Goal: Task Accomplishment & Management: Manage account settings

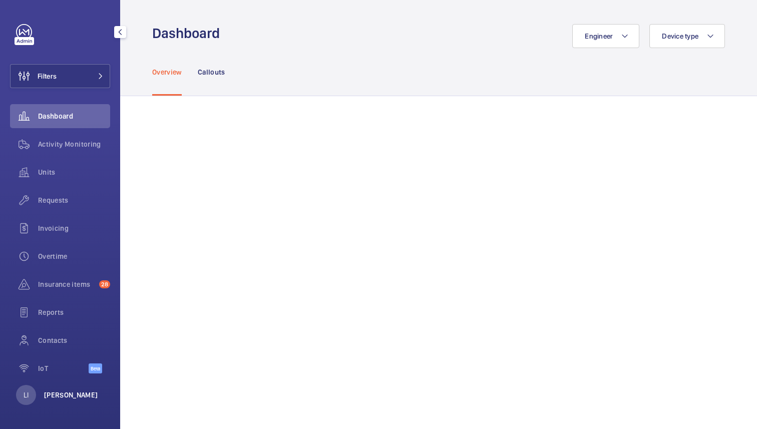
click at [69, 394] on p "[PERSON_NAME]" at bounding box center [71, 395] width 54 height 10
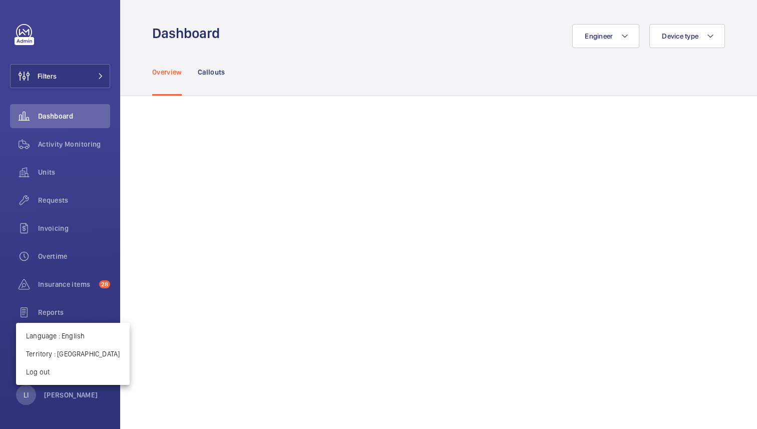
click at [398, 218] on div at bounding box center [378, 214] width 757 height 429
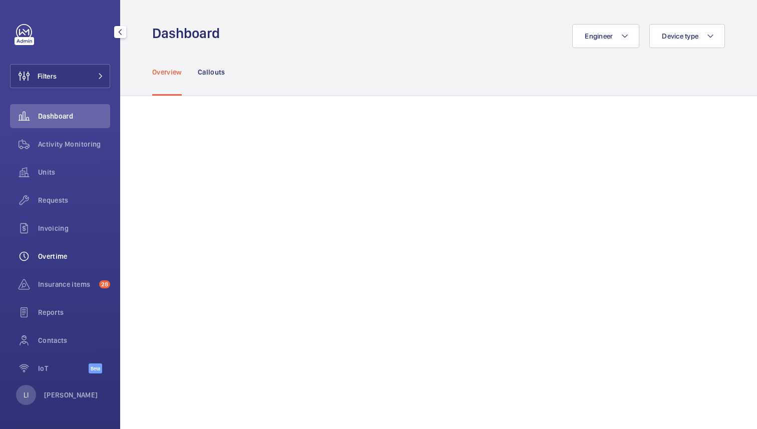
click at [53, 261] on span "Overtime" at bounding box center [74, 256] width 72 height 10
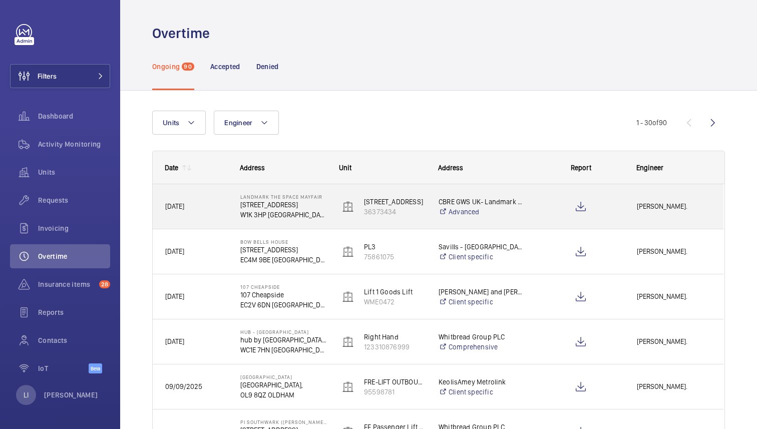
click at [220, 205] on span "[DATE]" at bounding box center [196, 207] width 62 height 12
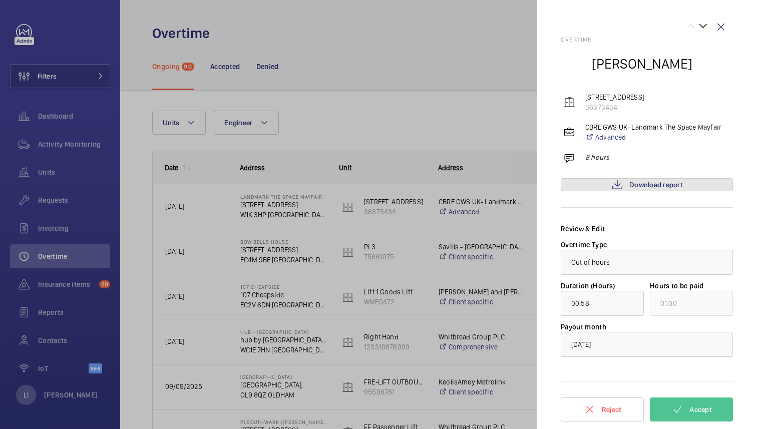
click at [643, 187] on span "Download report" at bounding box center [656, 185] width 53 height 8
drag, startPoint x: 587, startPoint y: 157, endPoint x: 622, endPoint y: 157, distance: 34.6
click at [622, 157] on div "8 hours" at bounding box center [649, 160] width 170 height 16
click at [611, 155] on div "8 hours" at bounding box center [649, 160] width 170 height 16
drag, startPoint x: 611, startPoint y: 156, endPoint x: 573, endPoint y: 156, distance: 37.6
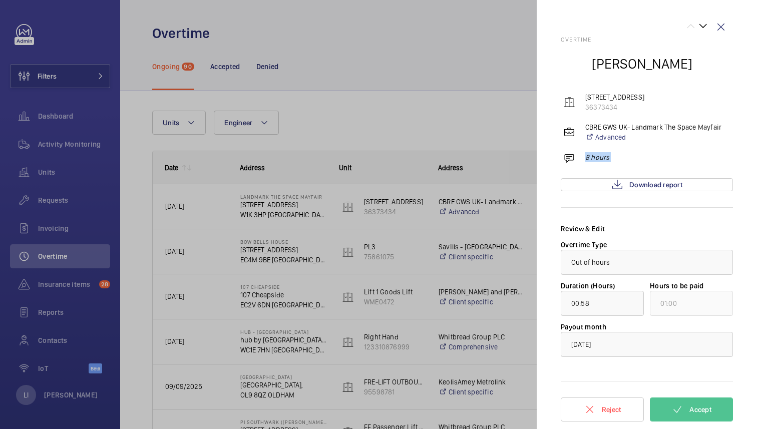
click at [573, 156] on div "8 hours" at bounding box center [649, 160] width 170 height 16
click at [615, 156] on div "8 hours" at bounding box center [649, 160] width 170 height 16
drag, startPoint x: 587, startPoint y: 156, endPoint x: 620, endPoint y: 156, distance: 32.6
click at [620, 156] on div "8 hours" at bounding box center [649, 160] width 170 height 16
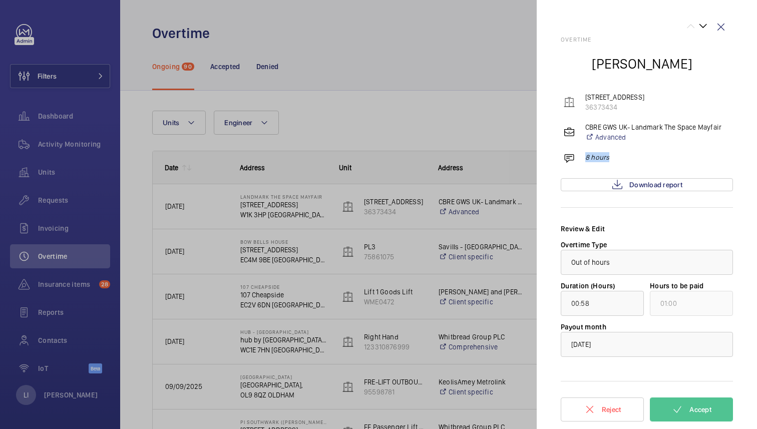
drag, startPoint x: 586, startPoint y: 157, endPoint x: 613, endPoint y: 157, distance: 27.6
click at [613, 157] on div "8 hours" at bounding box center [649, 160] width 170 height 16
drag, startPoint x: 613, startPoint y: 157, endPoint x: 573, endPoint y: 156, distance: 40.1
click at [573, 156] on div "8 hours" at bounding box center [649, 160] width 170 height 16
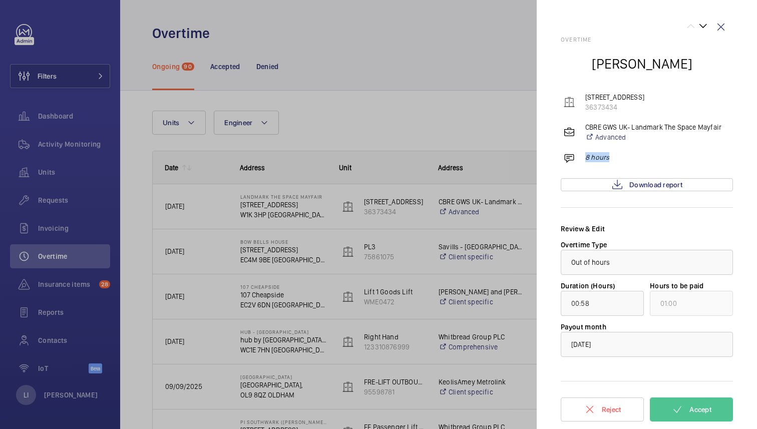
click at [583, 156] on div "8 hours" at bounding box center [649, 160] width 170 height 16
click at [598, 305] on input "00:58" at bounding box center [602, 303] width 83 height 25
click at [594, 305] on input "00:58" at bounding box center [602, 303] width 83 height 25
click at [624, 283] on div "Duration (Hours) 00:58" at bounding box center [602, 298] width 83 height 35
click at [400, 146] on div at bounding box center [378, 214] width 757 height 429
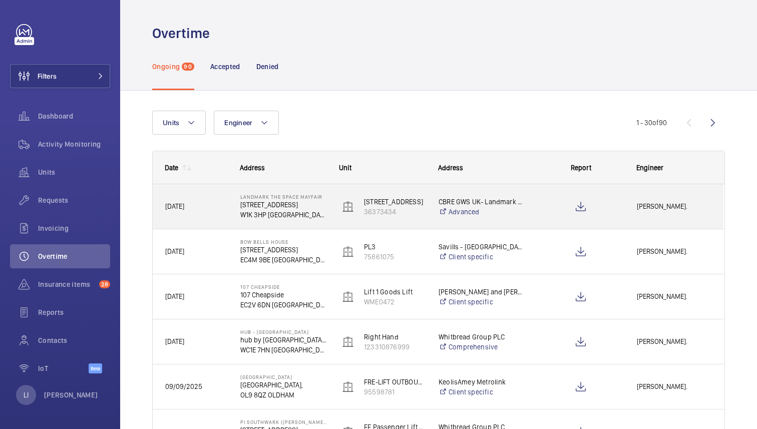
click at [312, 207] on p "[STREET_ADDRESS]" at bounding box center [283, 205] width 86 height 10
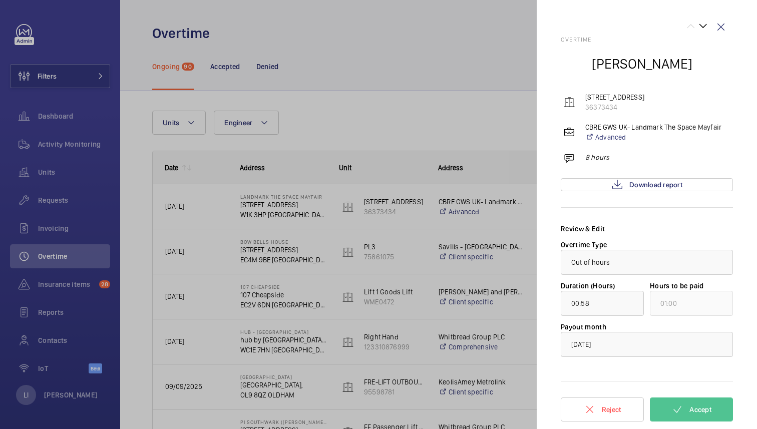
drag, startPoint x: 378, startPoint y: 100, endPoint x: 375, endPoint y: 106, distance: 7.2
click at [378, 100] on div at bounding box center [378, 214] width 757 height 429
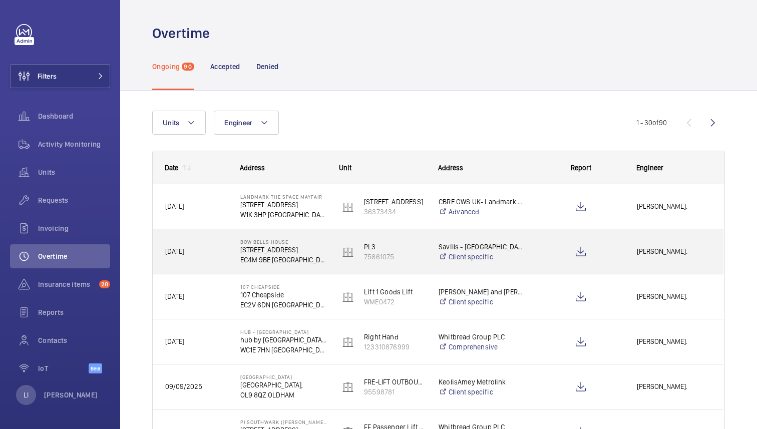
click at [311, 256] on p "EC4M 9BE [GEOGRAPHIC_DATA]" at bounding box center [283, 260] width 86 height 10
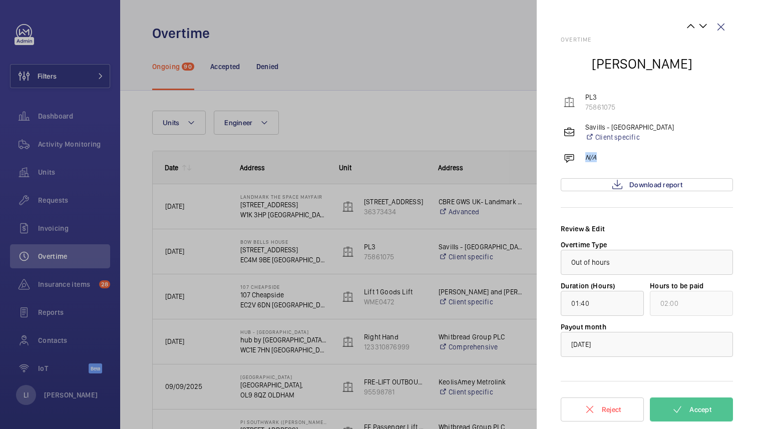
drag, startPoint x: 601, startPoint y: 160, endPoint x: 576, endPoint y: 160, distance: 25.5
click at [576, 160] on div "N/A" at bounding box center [649, 160] width 170 height 16
click at [601, 155] on div "N/A" at bounding box center [649, 160] width 170 height 16
click at [457, 143] on div at bounding box center [378, 214] width 757 height 429
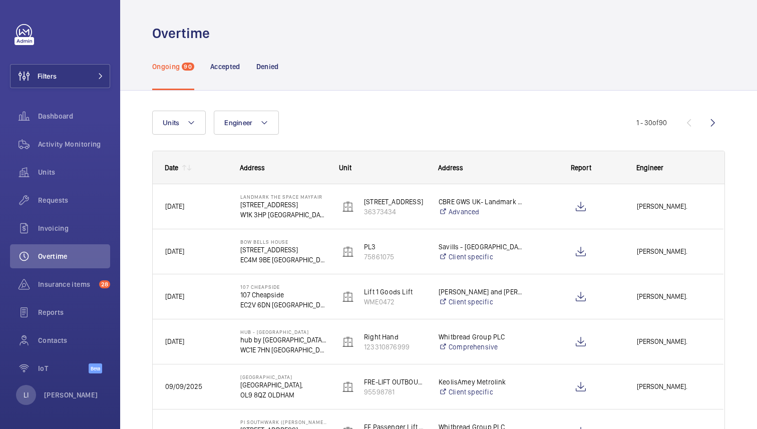
click at [254, 171] on span "Address" at bounding box center [252, 168] width 25 height 8
click at [254, 169] on span "Address" at bounding box center [252, 168] width 25 height 8
click at [441, 164] on span "Address" at bounding box center [450, 168] width 25 height 8
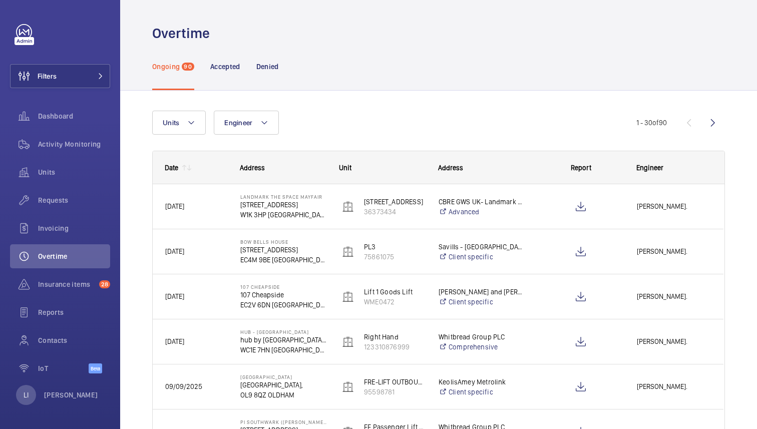
click at [441, 164] on span "Address" at bounding box center [450, 168] width 25 height 8
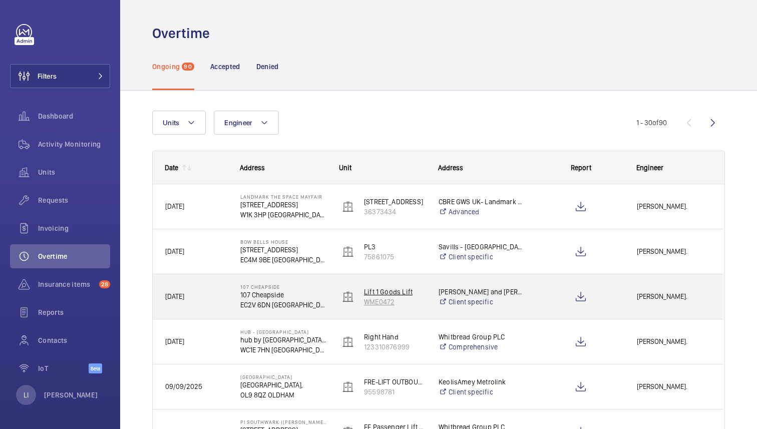
click at [421, 309] on wm-front-device-cell "Lift 1 Goods Lift WME0472" at bounding box center [383, 297] width 86 height 25
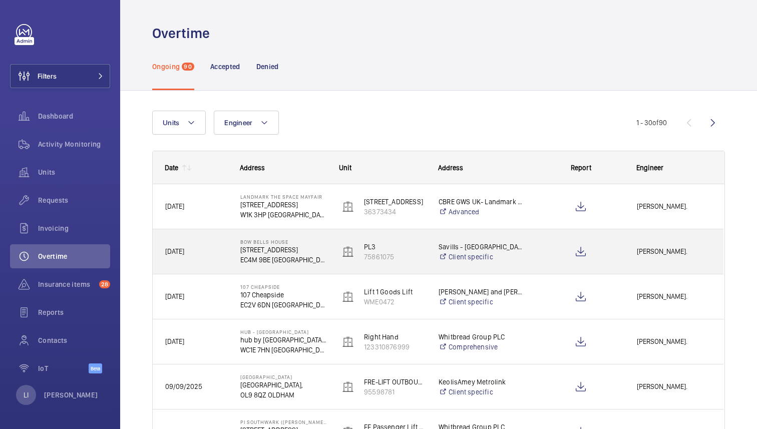
click at [222, 244] on div "[DATE]" at bounding box center [190, 252] width 74 height 32
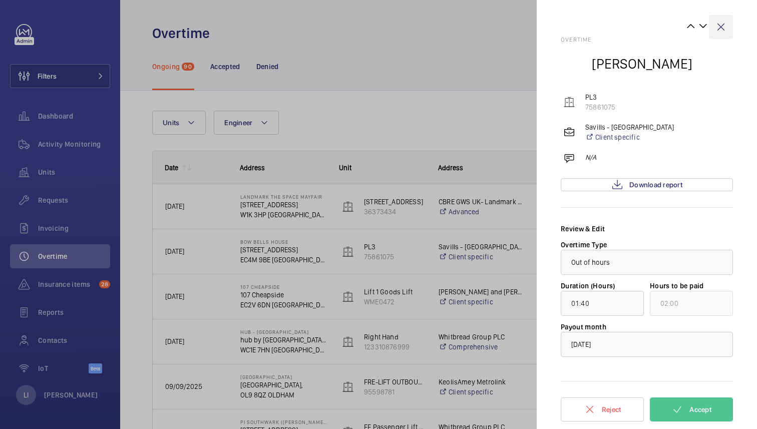
click at [724, 25] on wm-front-icon-button at bounding box center [721, 27] width 24 height 24
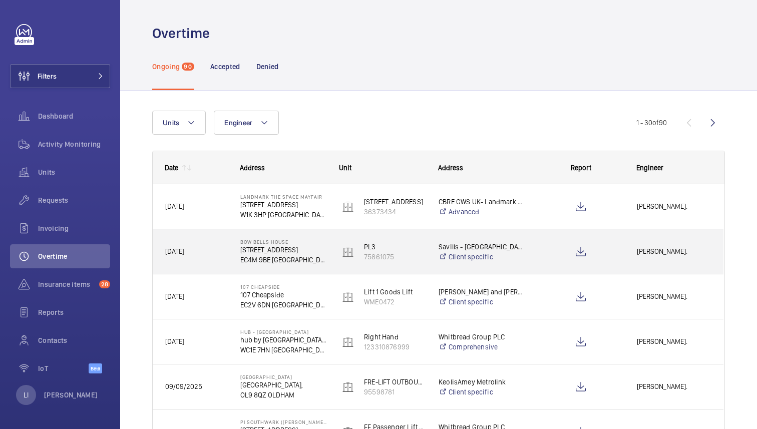
click at [220, 262] on div "[DATE]" at bounding box center [190, 252] width 74 height 32
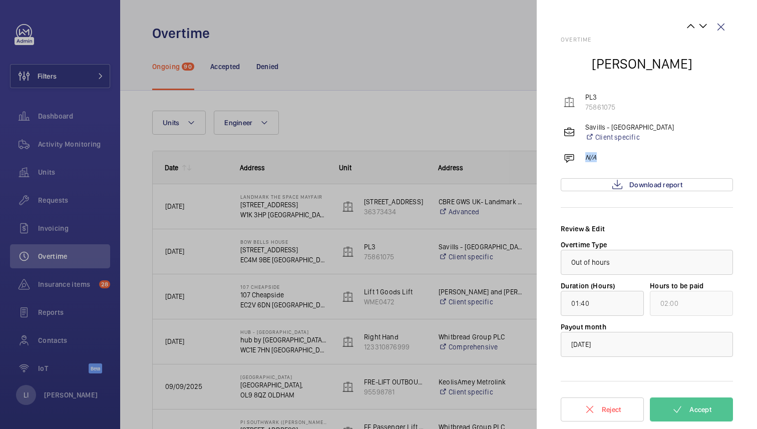
drag, startPoint x: 603, startPoint y: 158, endPoint x: 570, endPoint y: 157, distance: 32.6
click at [570, 157] on div "N/A" at bounding box center [649, 160] width 170 height 16
click at [588, 157] on p "N/A" at bounding box center [592, 157] width 12 height 10
drag, startPoint x: 603, startPoint y: 155, endPoint x: 577, endPoint y: 154, distance: 26.1
click at [577, 154] on div "N/A" at bounding box center [649, 160] width 170 height 16
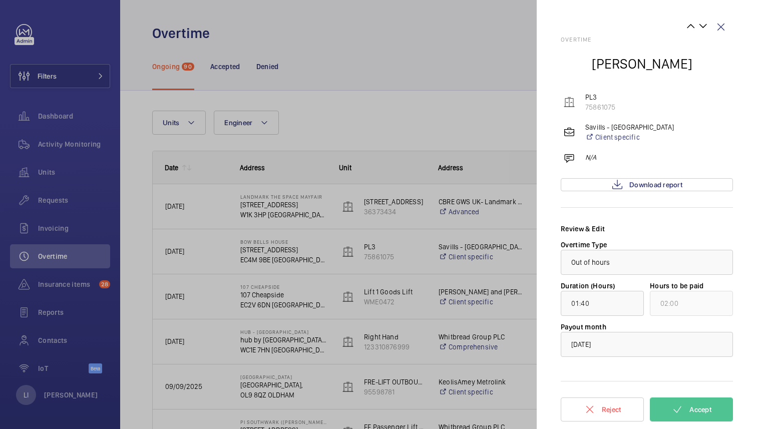
click at [593, 158] on p "N/A" at bounding box center [592, 157] width 12 height 10
drag, startPoint x: 600, startPoint y: 158, endPoint x: 557, endPoint y: 156, distance: 43.1
click at [557, 156] on mat-sidenav "Overtime [PERSON_NAME] PL3 75861075 Savills - [GEOGRAPHIC_DATA] Client specific…" at bounding box center [647, 214] width 220 height 429
click at [599, 160] on div "N/A" at bounding box center [649, 160] width 170 height 16
drag, startPoint x: 598, startPoint y: 155, endPoint x: 553, endPoint y: 154, distance: 45.1
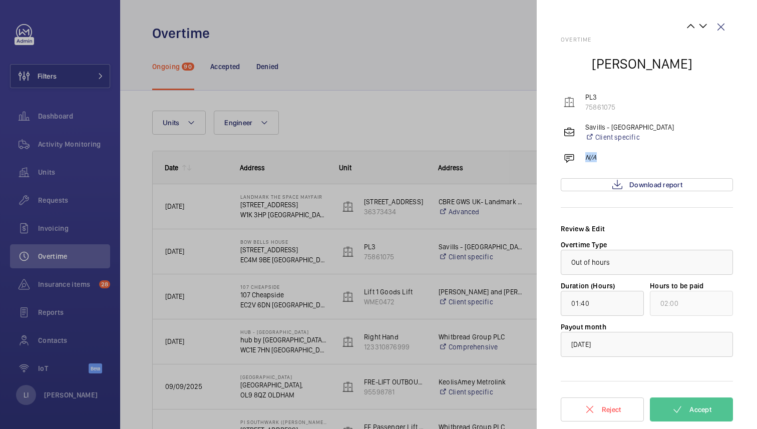
click at [552, 155] on mat-sidenav "Overtime [PERSON_NAME] PL3 75861075 Savills - [GEOGRAPHIC_DATA] Client specific…" at bounding box center [647, 214] width 220 height 429
click at [602, 160] on div "N/A" at bounding box center [649, 160] width 170 height 16
drag, startPoint x: 601, startPoint y: 156, endPoint x: 576, endPoint y: 156, distance: 25.0
click at [576, 156] on div "N/A" at bounding box center [649, 160] width 170 height 16
click at [594, 158] on p "N/A" at bounding box center [592, 157] width 12 height 10
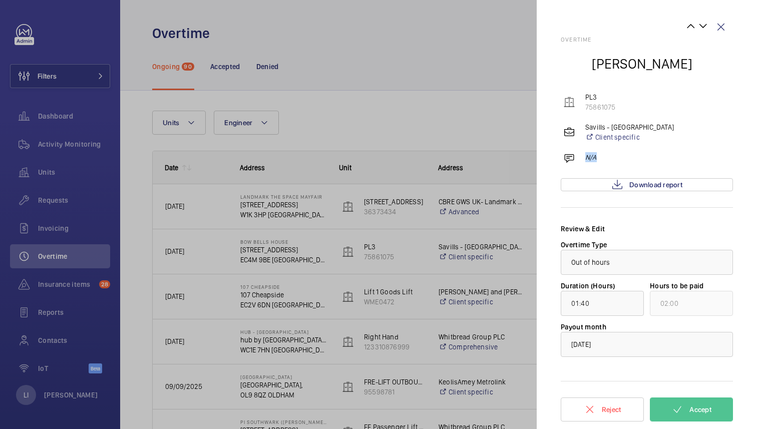
drag, startPoint x: 585, startPoint y: 160, endPoint x: 606, endPoint y: 160, distance: 20.5
click at [606, 160] on div "N/A" at bounding box center [649, 160] width 170 height 16
click at [591, 158] on p "N/A" at bounding box center [592, 157] width 12 height 10
drag, startPoint x: 609, startPoint y: 158, endPoint x: 555, endPoint y: 158, distance: 53.6
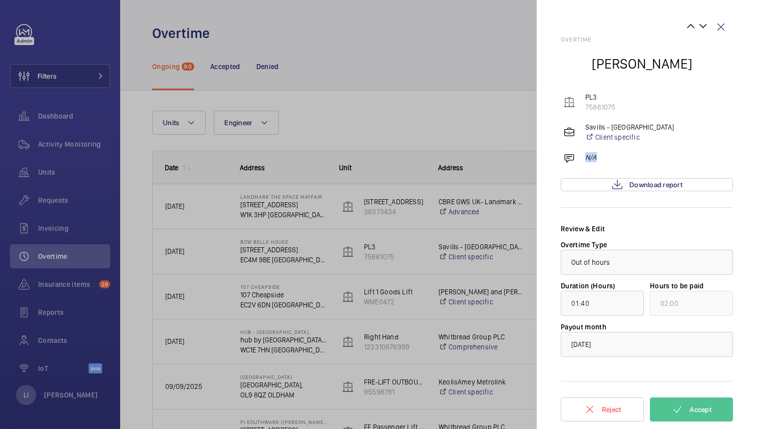
click at [555, 158] on mat-sidenav "Overtime [PERSON_NAME] PL3 75861075 Savills - [GEOGRAPHIC_DATA] Client specific…" at bounding box center [647, 214] width 220 height 429
click at [603, 158] on div "N/A" at bounding box center [649, 160] width 170 height 16
click at [587, 160] on p "N/A" at bounding box center [592, 157] width 12 height 10
drag, startPoint x: 603, startPoint y: 160, endPoint x: 568, endPoint y: 160, distance: 35.1
click at [568, 160] on div "N/A" at bounding box center [649, 160] width 170 height 16
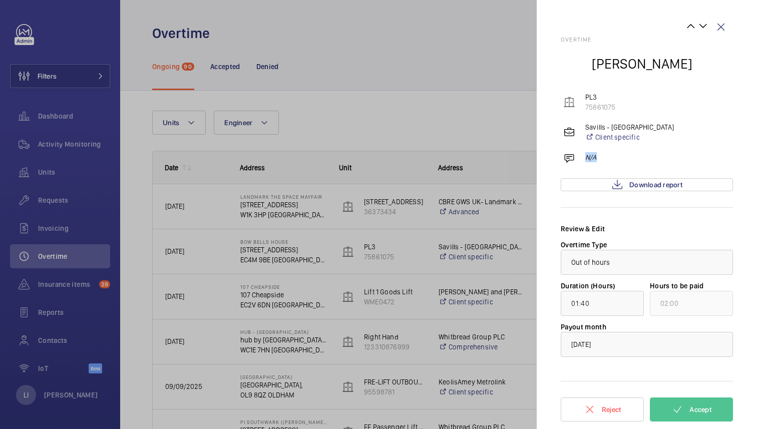
click at [599, 159] on div "N/A" at bounding box center [649, 160] width 170 height 16
drag, startPoint x: 599, startPoint y: 157, endPoint x: 582, endPoint y: 157, distance: 17.0
click at [582, 157] on div "N/A" at bounding box center [649, 160] width 170 height 16
click at [604, 164] on div "N/A" at bounding box center [649, 160] width 170 height 16
click at [722, 27] on wm-front-icon-button at bounding box center [721, 27] width 24 height 24
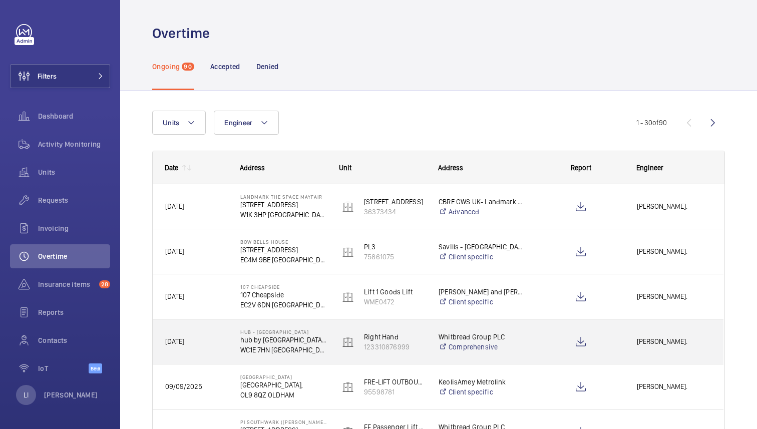
click at [312, 349] on p "WC1E 7HN [GEOGRAPHIC_DATA]" at bounding box center [283, 350] width 86 height 10
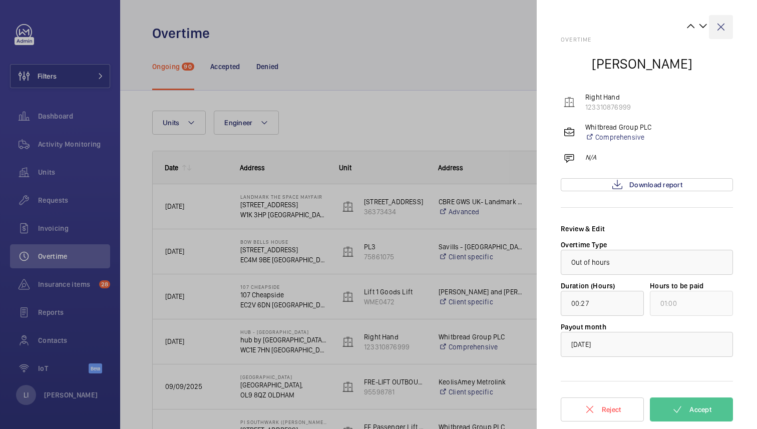
click at [721, 25] on wm-front-icon-button at bounding box center [721, 27] width 24 height 24
